Goal: Navigation & Orientation: Find specific page/section

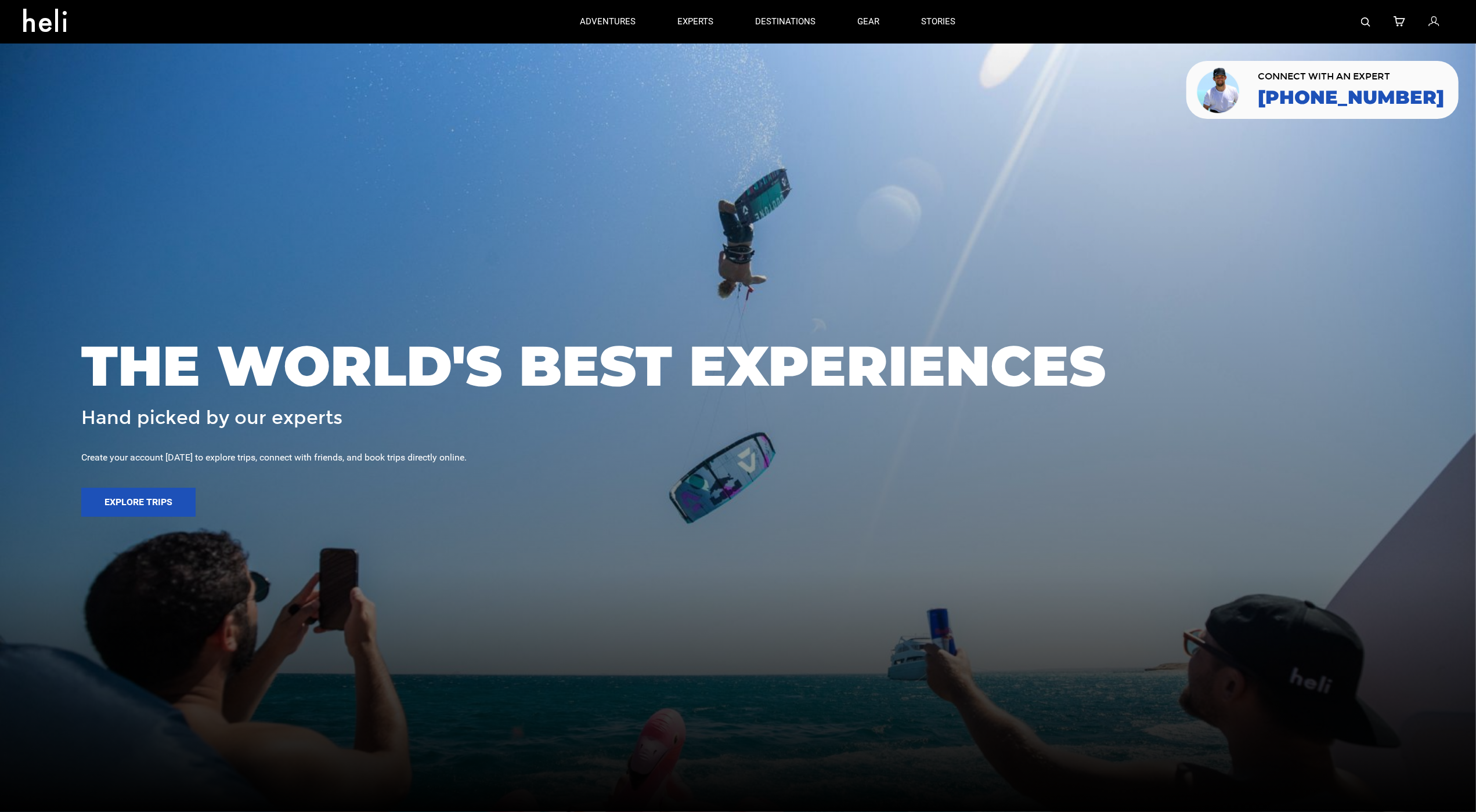
click at [65, 105] on div at bounding box center [738, 406] width 1476 height 812
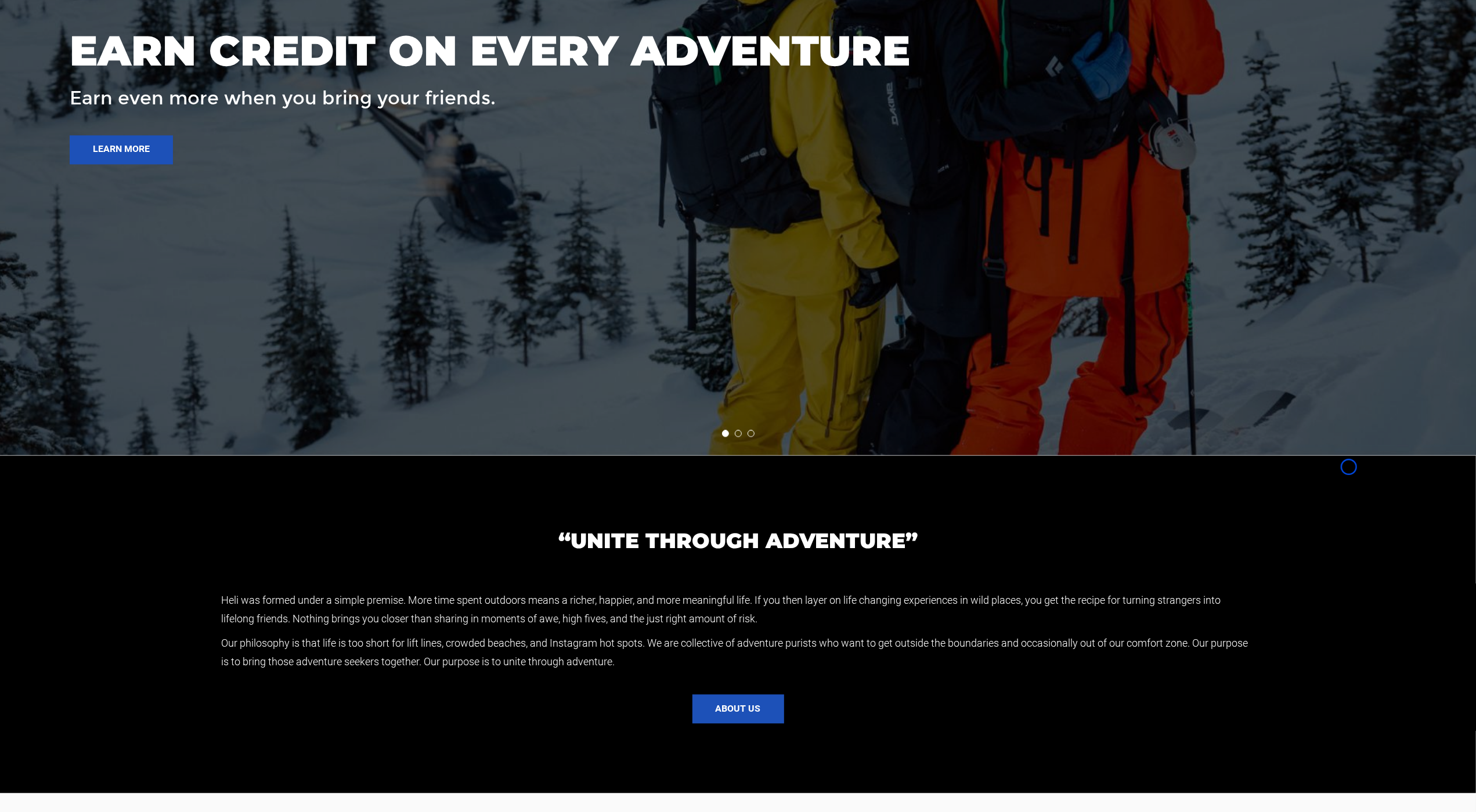
scroll to position [2571, 0]
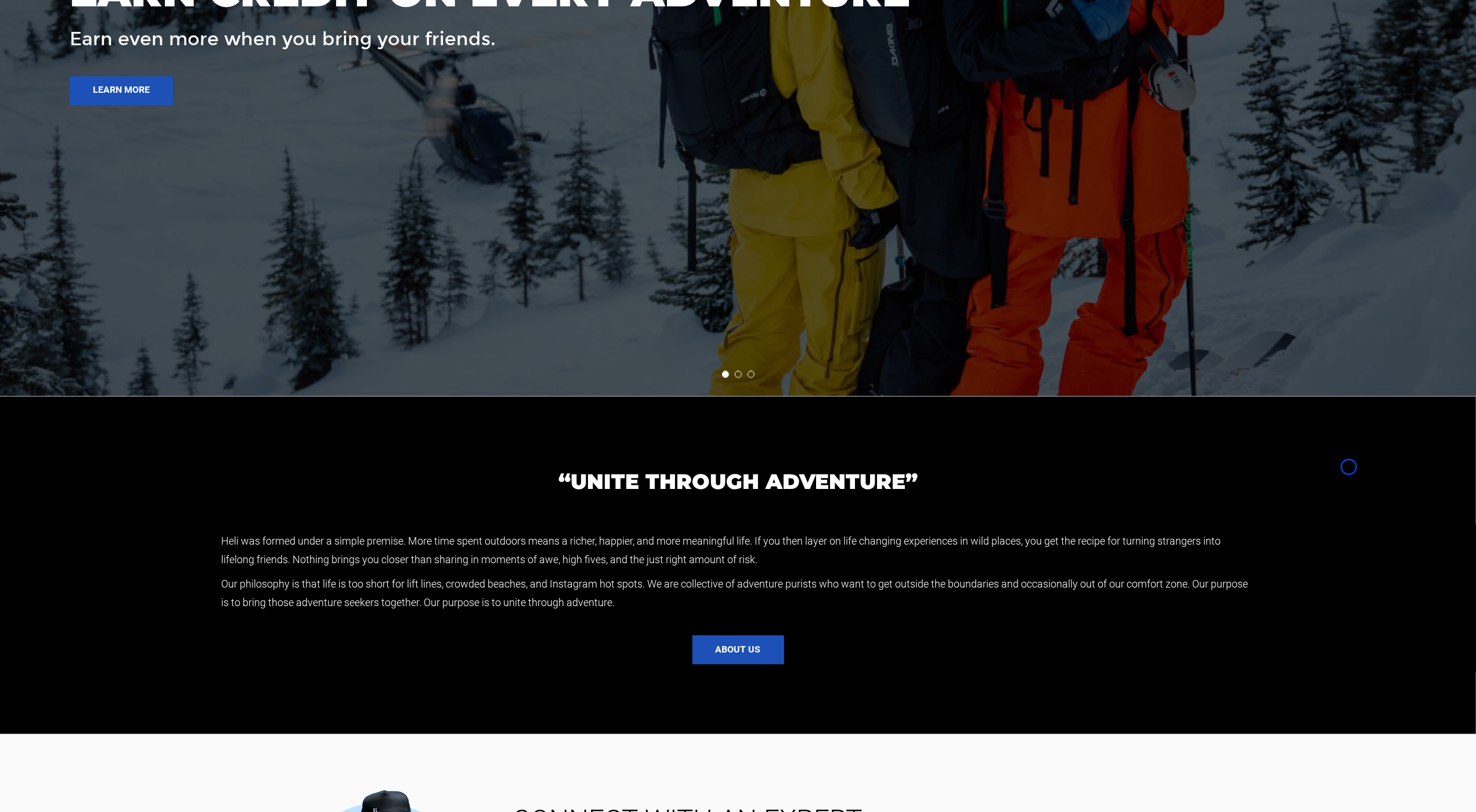
click at [65, 105] on div at bounding box center [738, 31] width 1476 height 731
click at [81, 107] on div at bounding box center [738, 31] width 1476 height 731
click at [83, 67] on div "EARN CREDIT ON EVERY ADVENTURE Earn even more when you bring your friends. Lear…" at bounding box center [490, 31] width 840 height 148
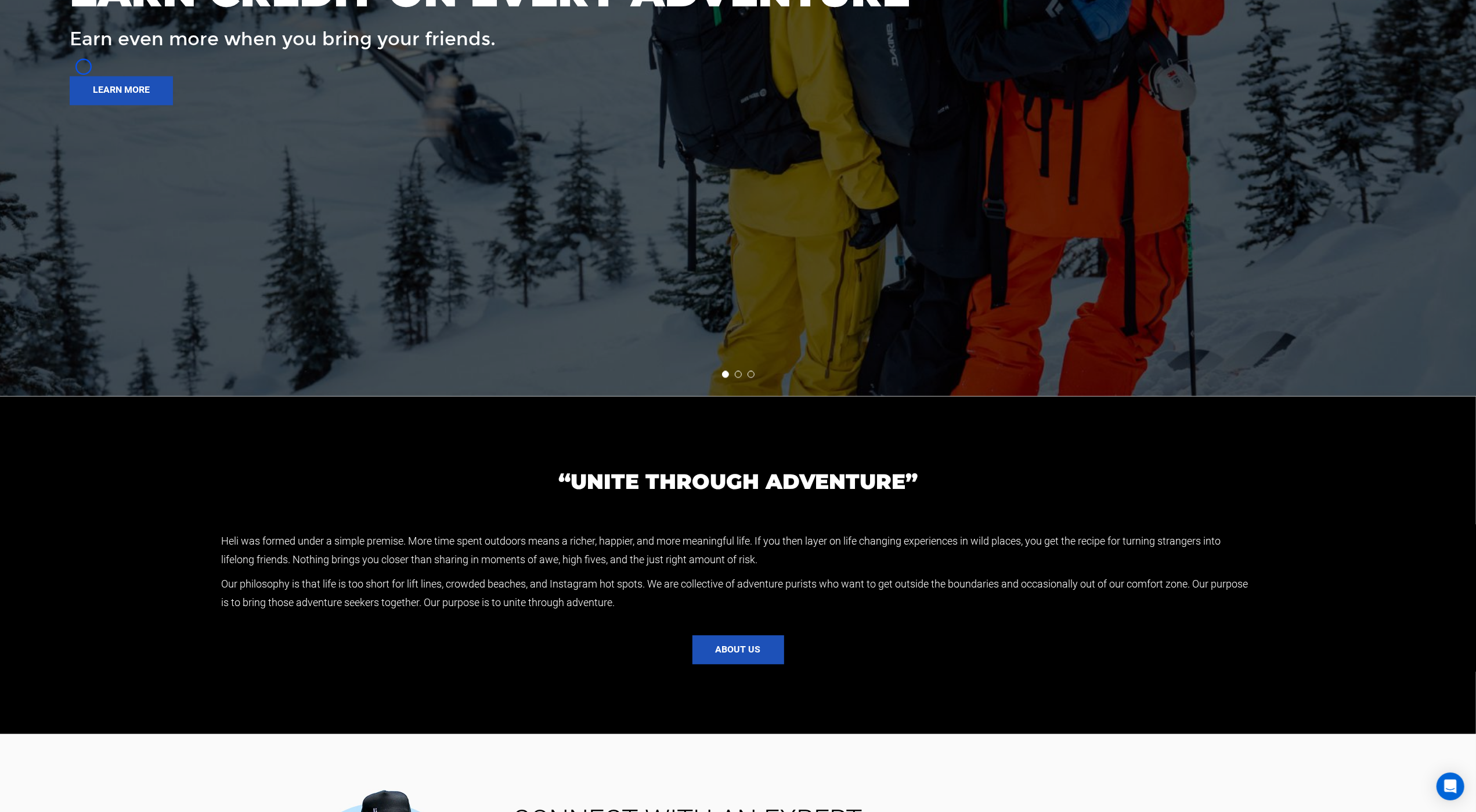
click at [65, 86] on div at bounding box center [738, 31] width 1476 height 731
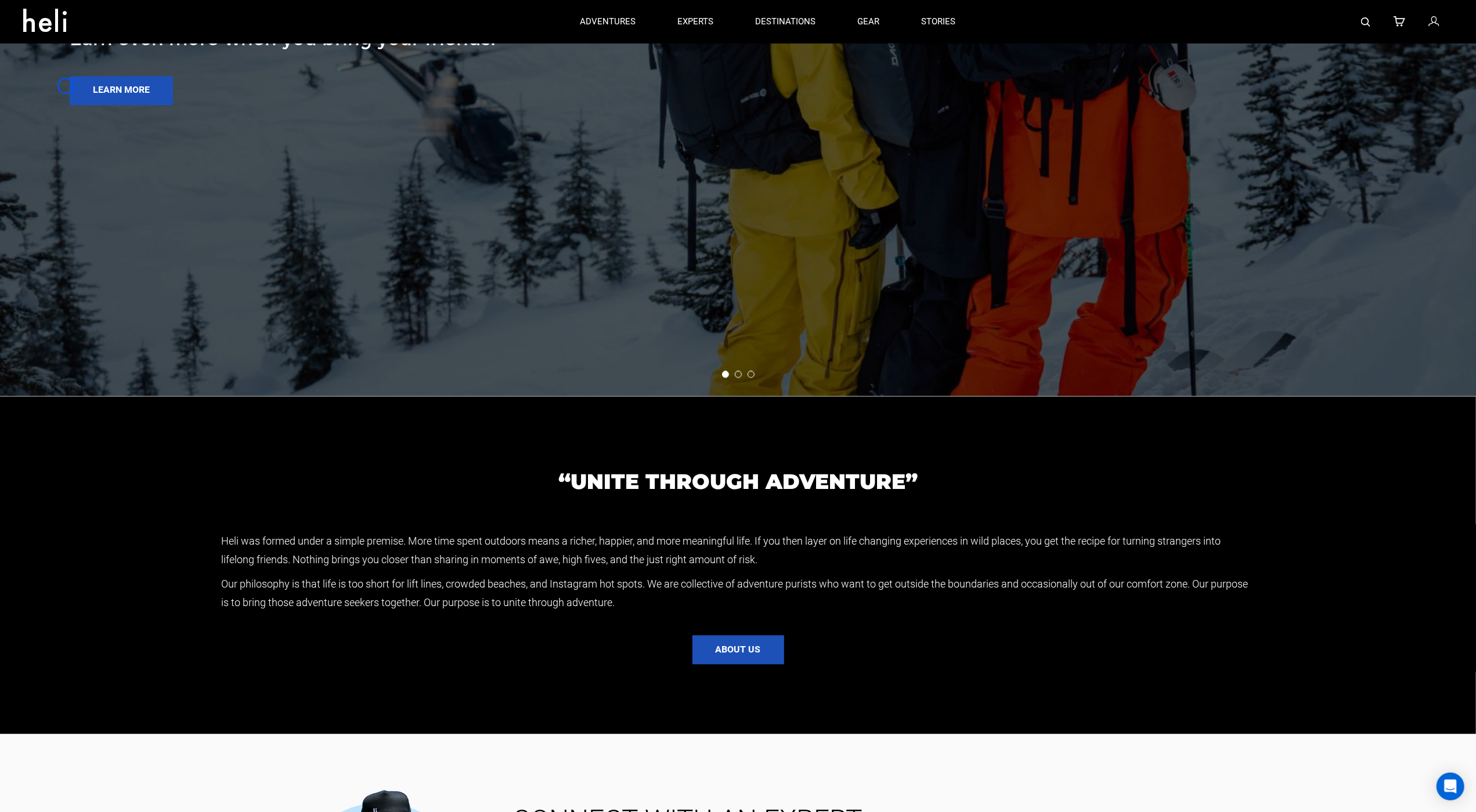
scroll to position [578, 0]
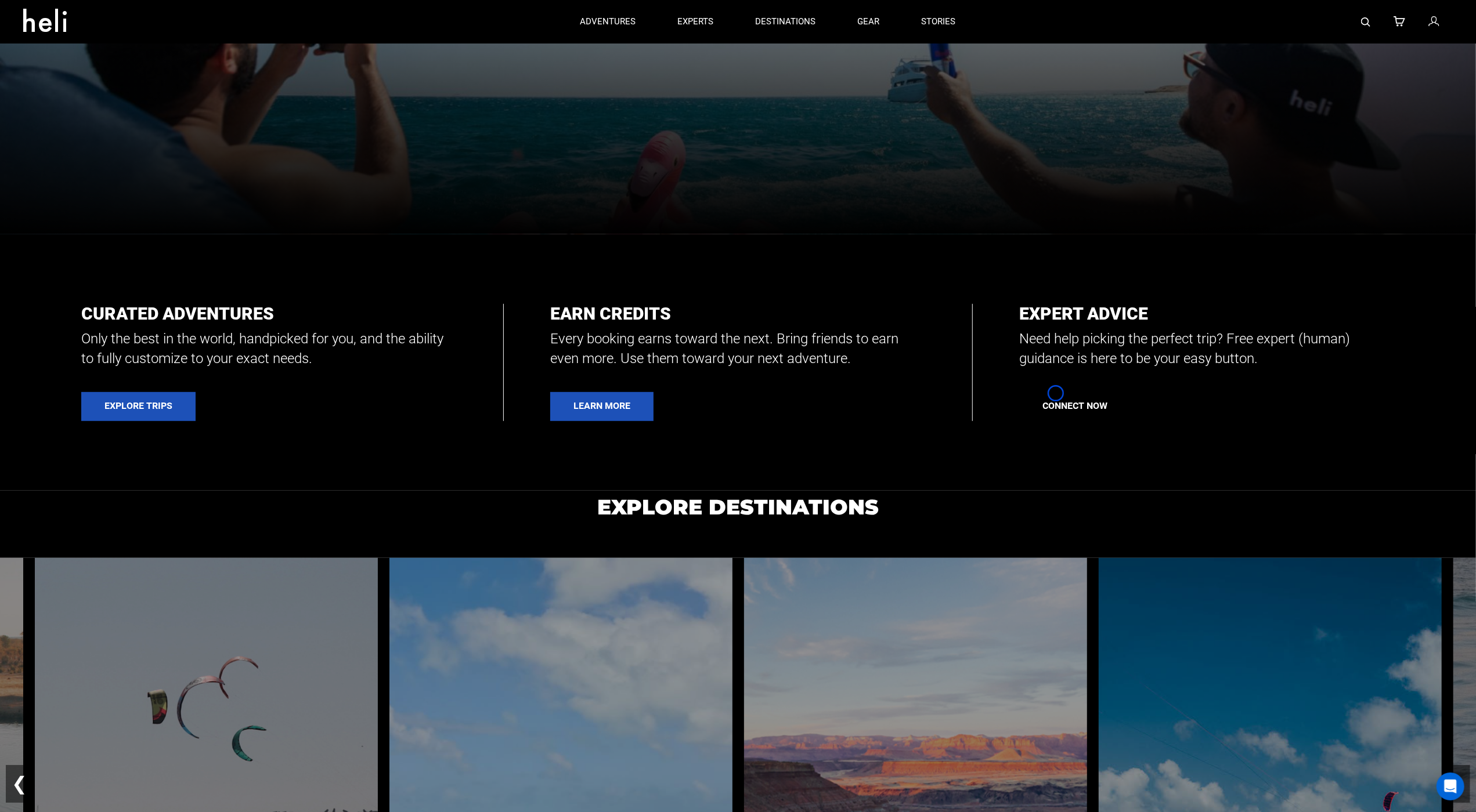
click at [1056, 393] on link "Connect Now" at bounding box center [1074, 406] width 111 height 29
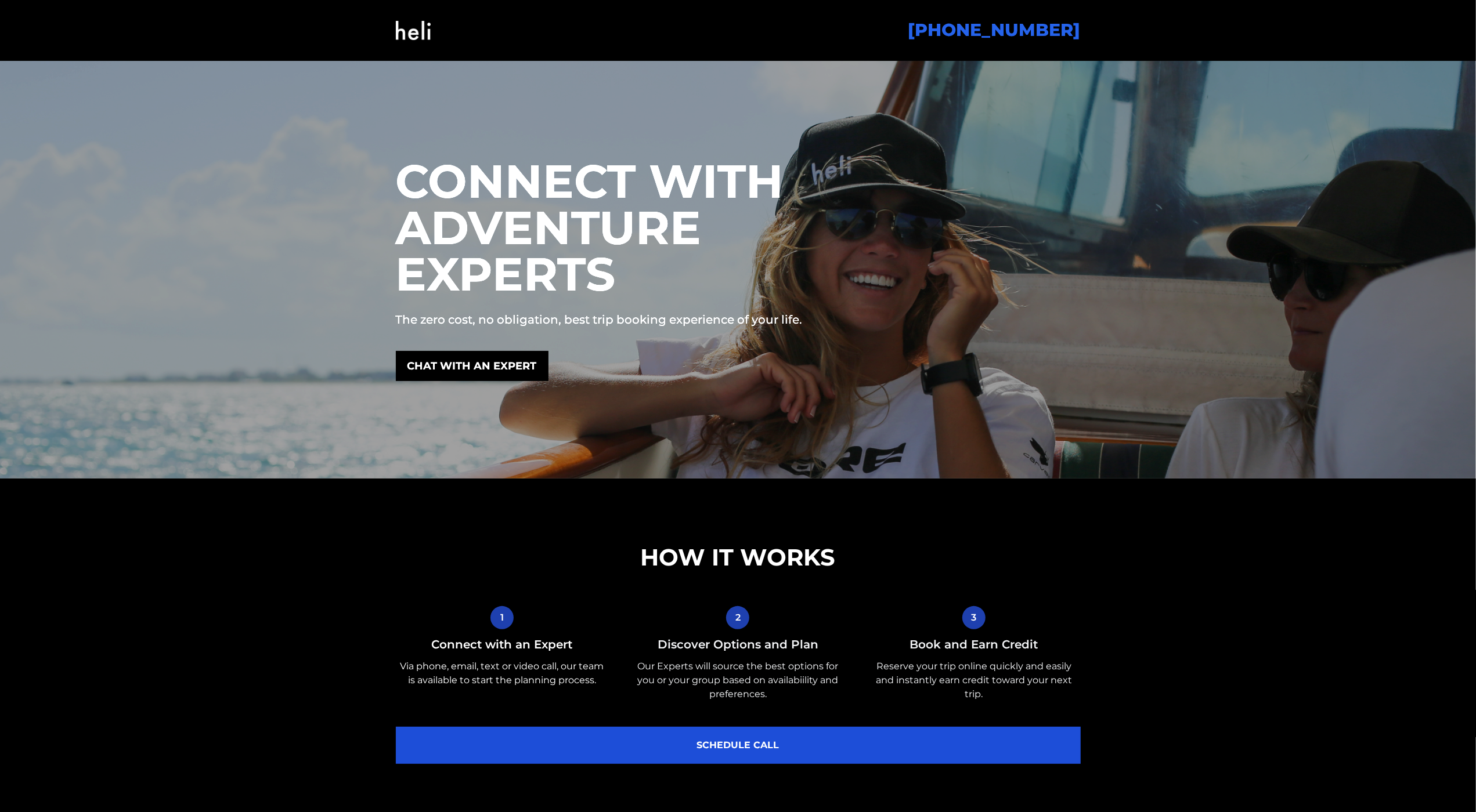
click at [1056, 393] on div "CONNECT WITH ADVENTURE EXPERTS The zero cost, no obligation, best trip booking …" at bounding box center [738, 269] width 708 height 288
click at [87, 64] on div at bounding box center [738, 270] width 1476 height 418
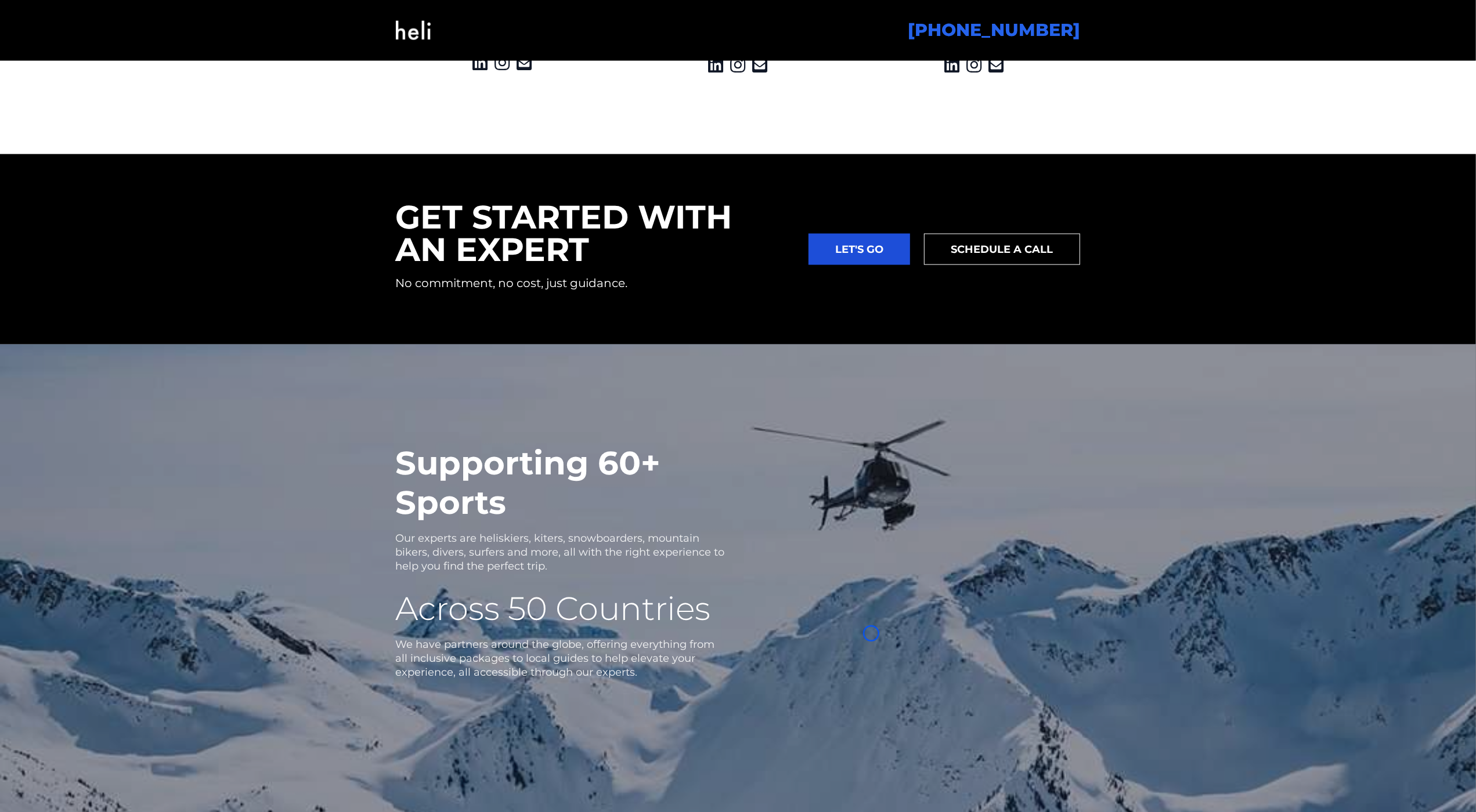
scroll to position [1880, 0]
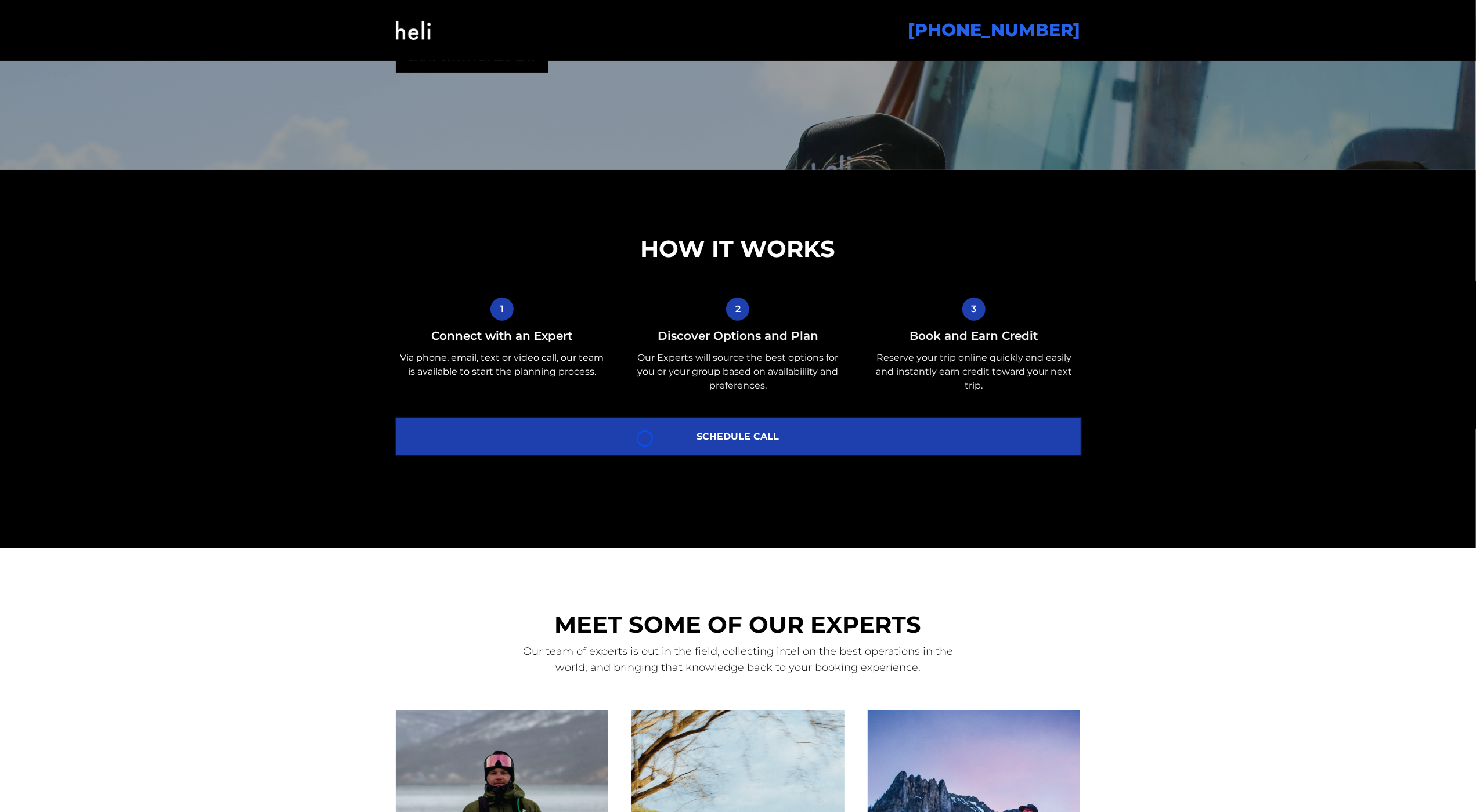
click at [645, 439] on link "SCHEDULE CALL" at bounding box center [738, 437] width 684 height 37
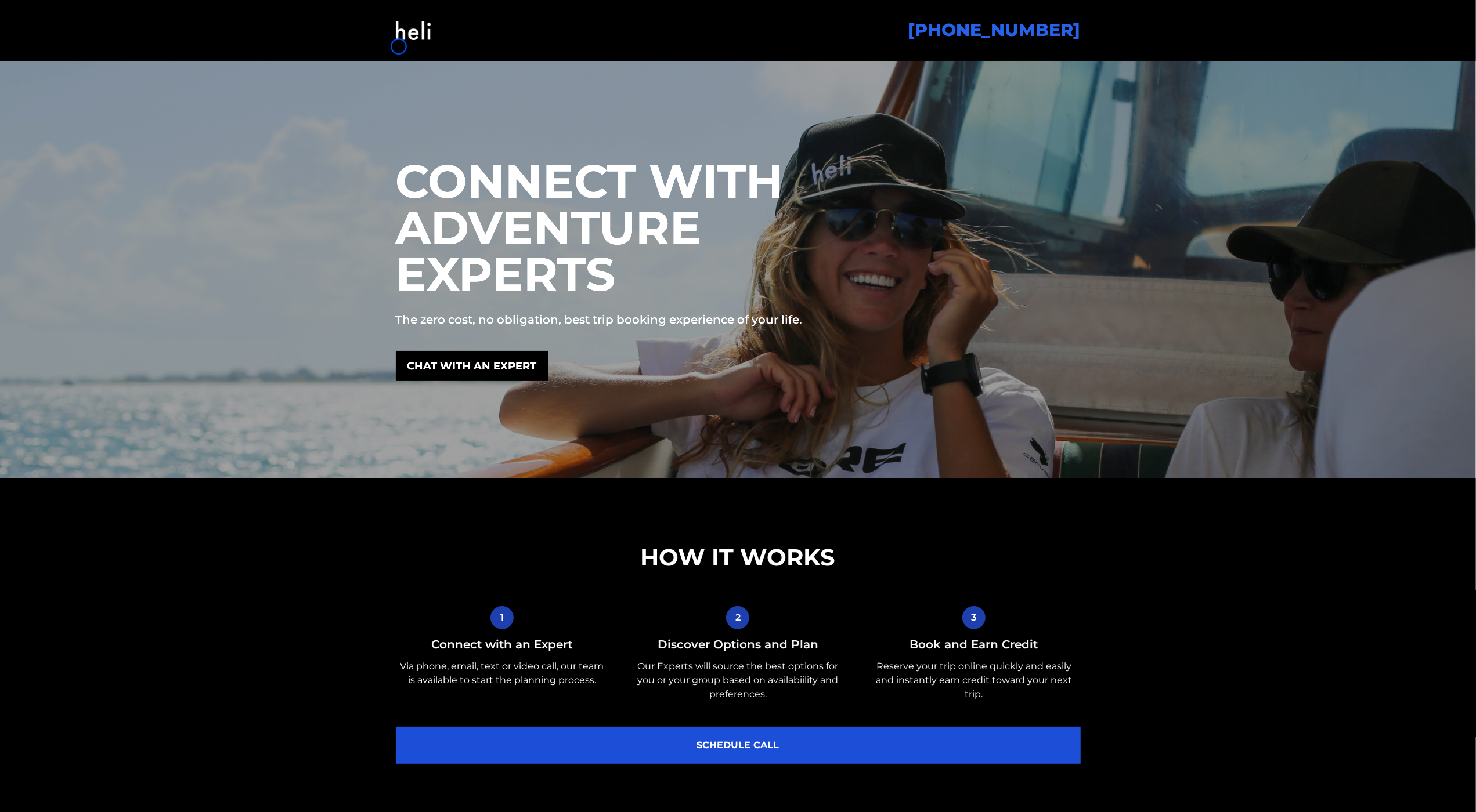
click at [399, 47] on img at bounding box center [413, 30] width 34 height 47
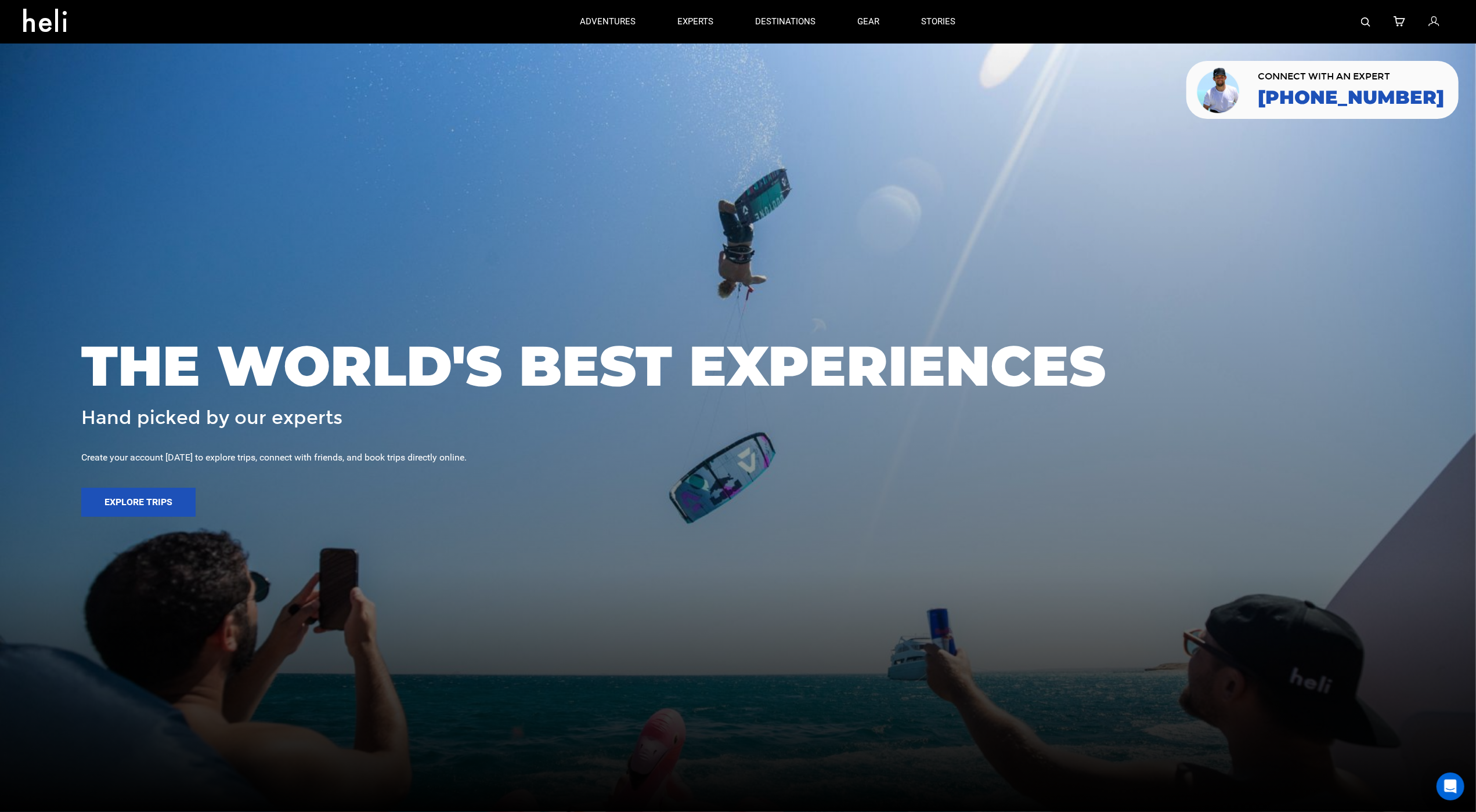
click at [86, 108] on div at bounding box center [738, 406] width 1476 height 812
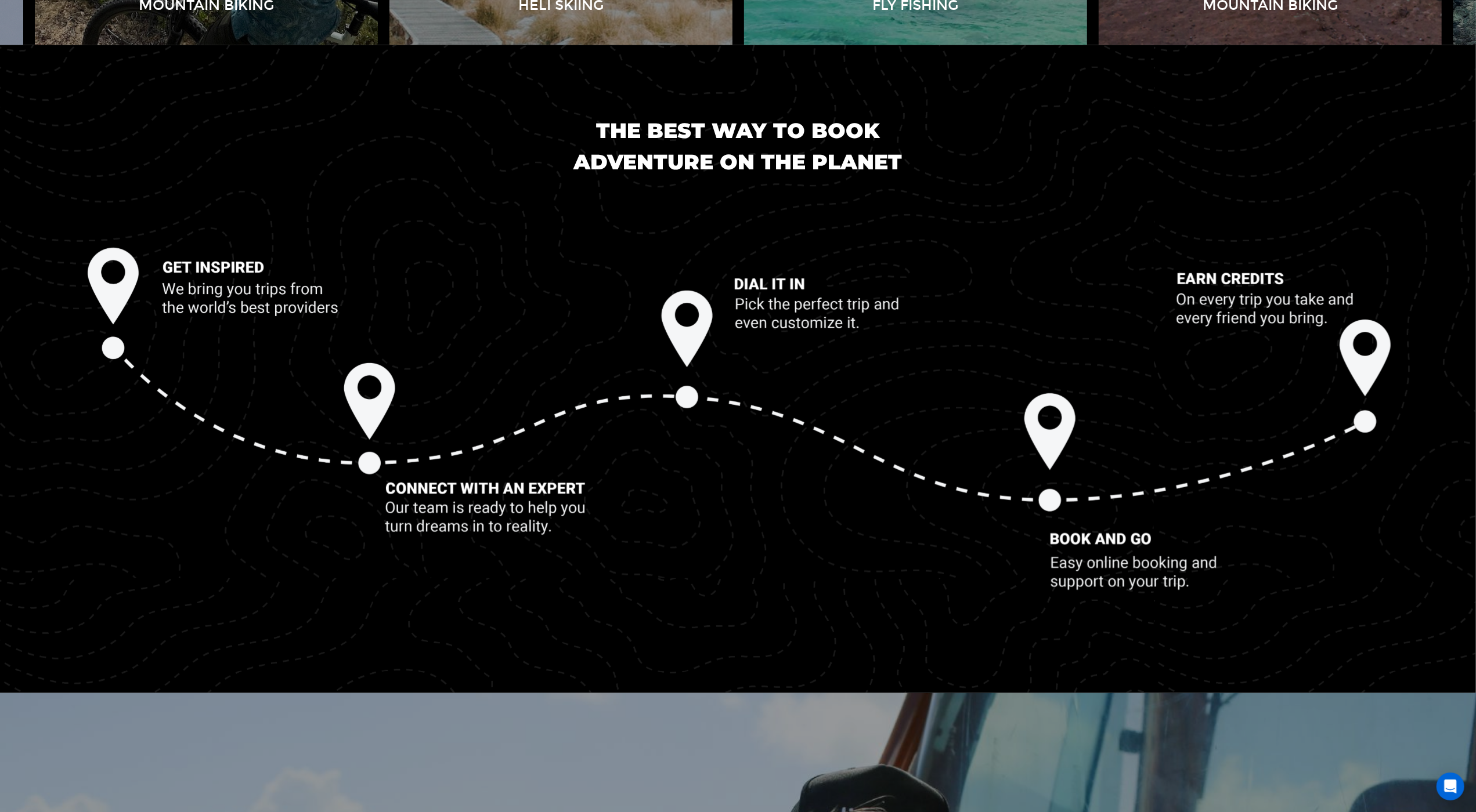
scroll to position [1587, 0]
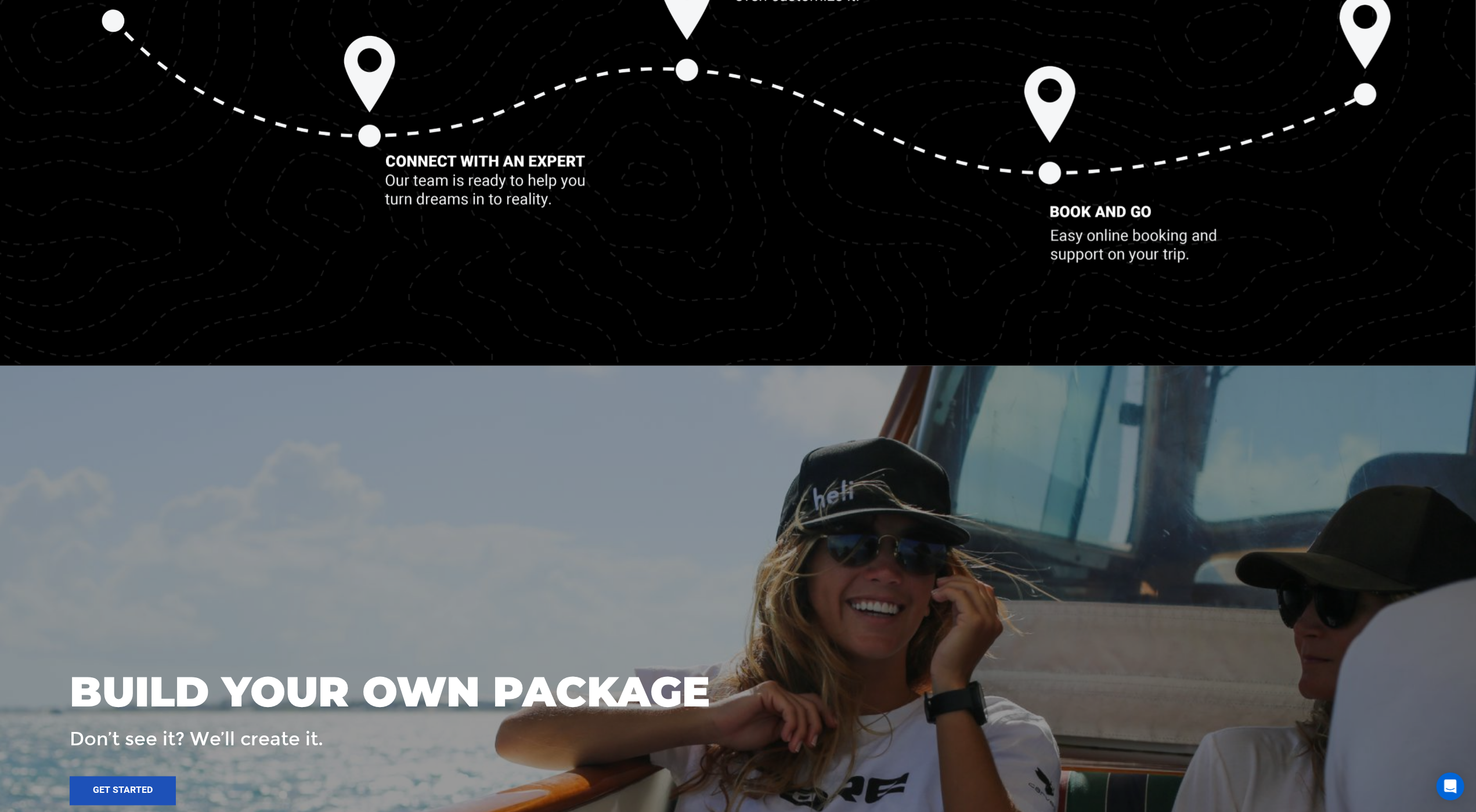
click at [86, 108] on img at bounding box center [738, 103] width 1476 height 435
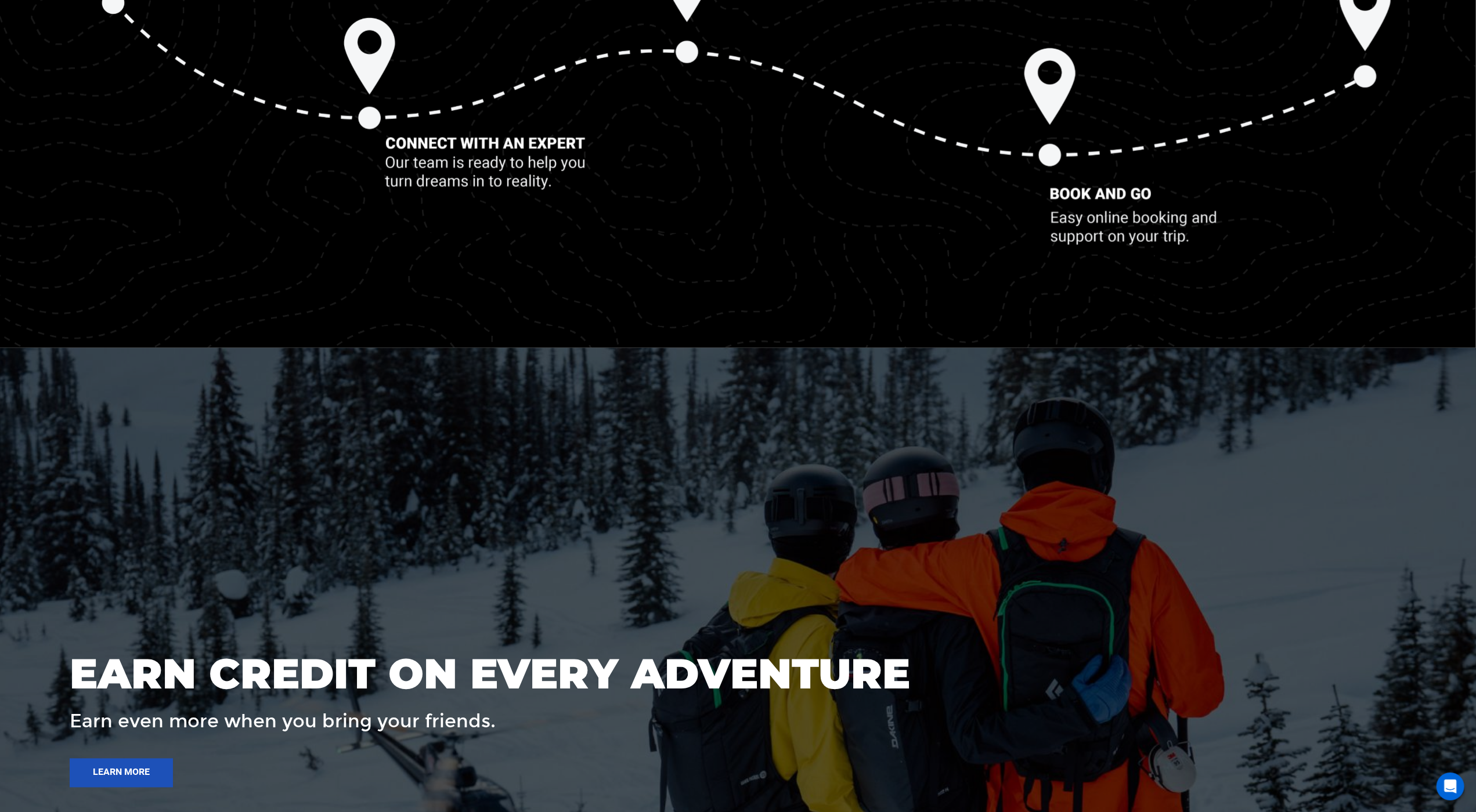
click at [84, 96] on img at bounding box center [738, 85] width 1476 height 435
